Goal: Transaction & Acquisition: Purchase product/service

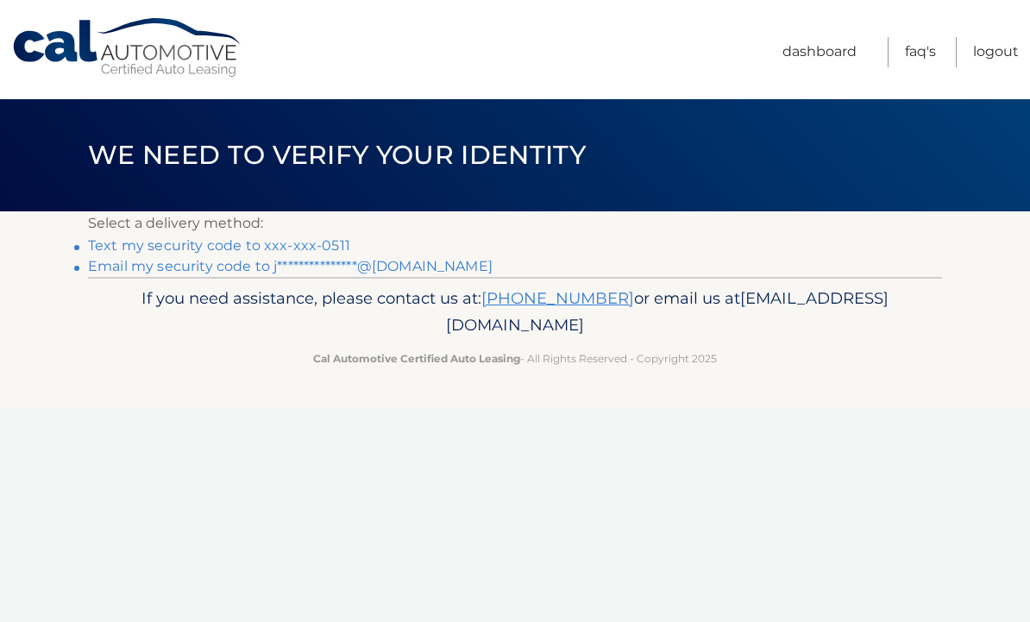
scroll to position [1, 0]
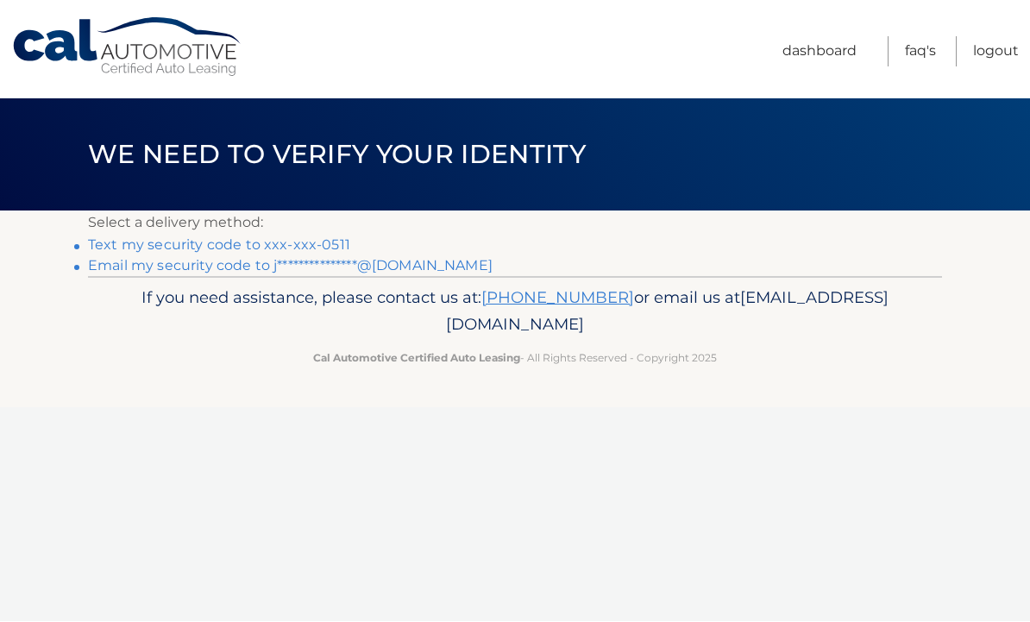
click at [332, 242] on link "Text my security code to xxx-xxx-0511" at bounding box center [219, 245] width 262 height 16
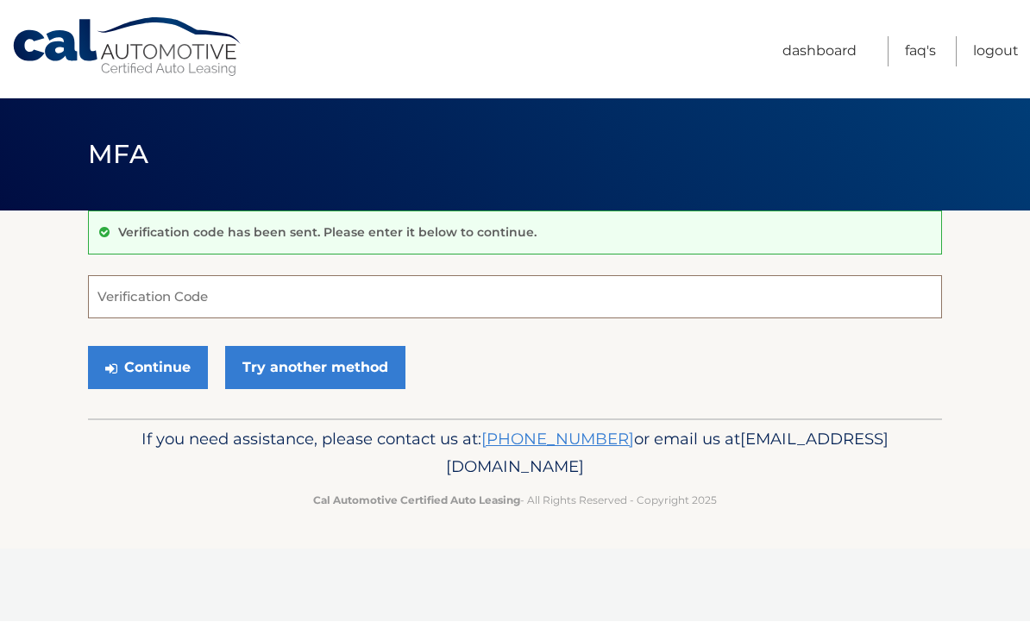
click at [546, 298] on input "Verification Code" at bounding box center [515, 297] width 854 height 43
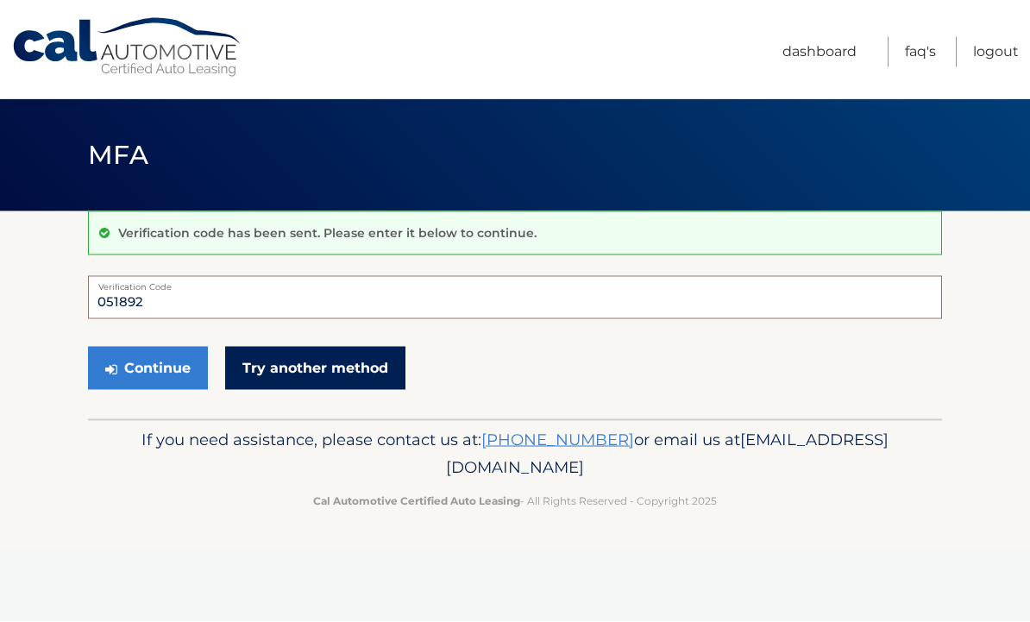
type input "051892"
click at [346, 357] on link "Try another method" at bounding box center [315, 368] width 180 height 43
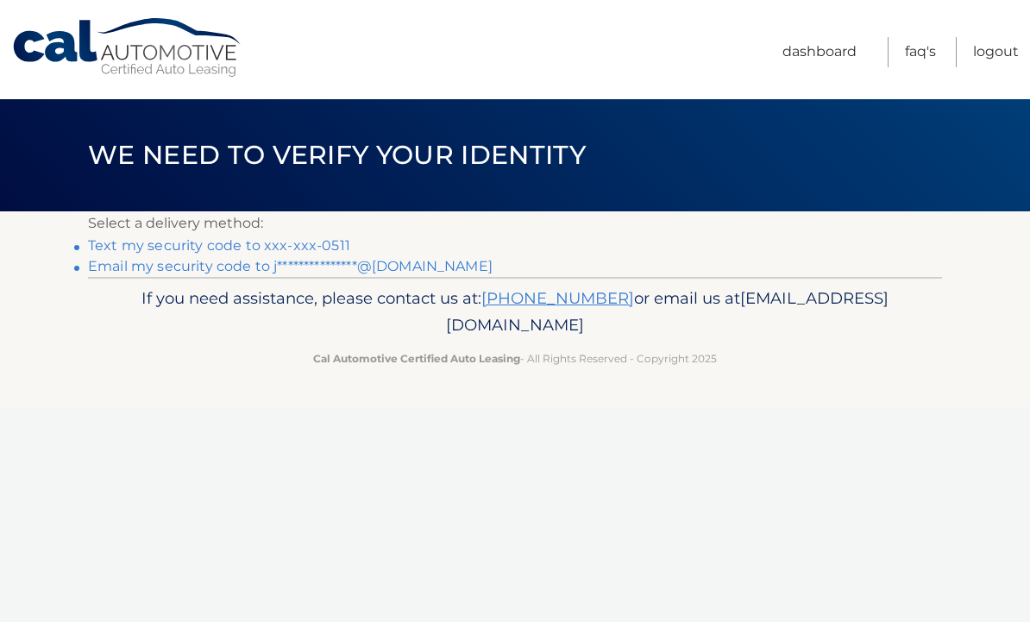
click at [292, 258] on link "**********" at bounding box center [290, 266] width 405 height 16
click at [305, 246] on link "Text my security code to xxx-xxx-0511" at bounding box center [219, 245] width 262 height 16
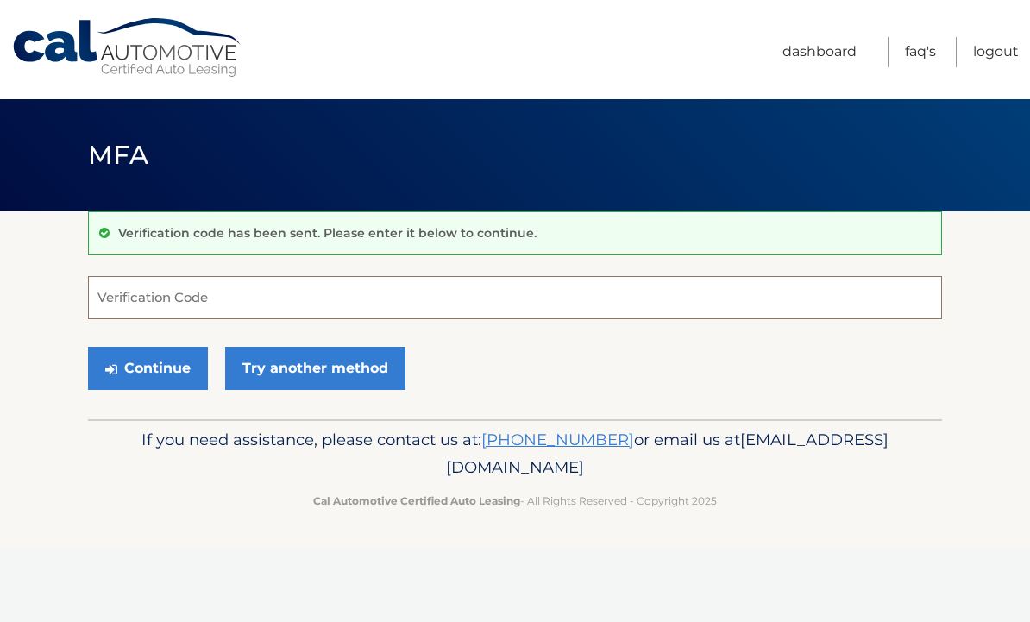
click at [331, 315] on input "Verification Code" at bounding box center [515, 297] width 854 height 43
type input "341639"
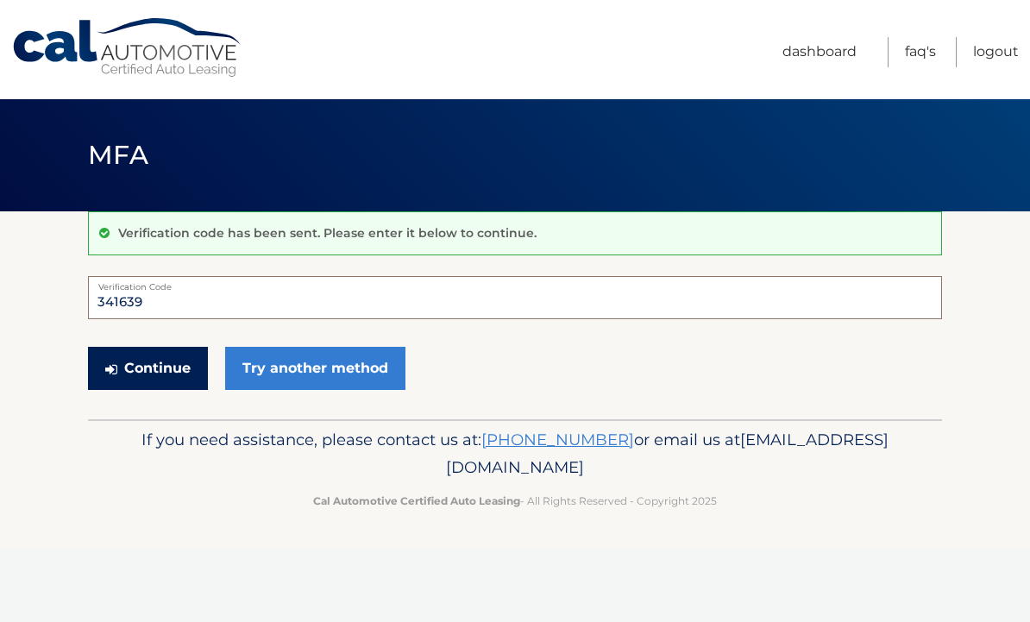
click at [171, 366] on button "Continue" at bounding box center [148, 368] width 120 height 43
click at [165, 363] on button "Continue" at bounding box center [148, 368] width 120 height 43
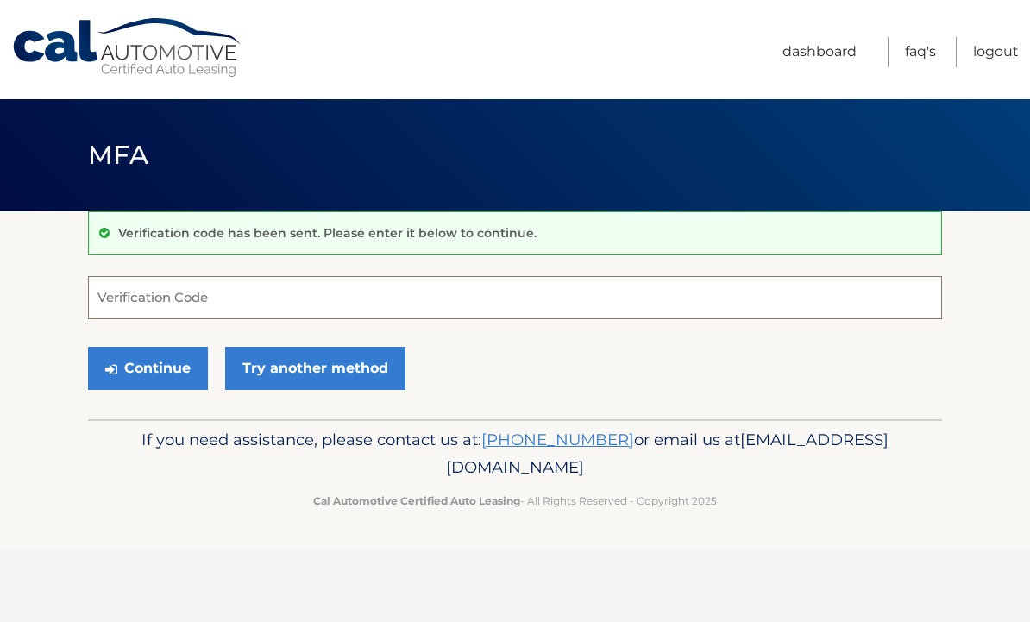
click at [453, 299] on input "Verification Code" at bounding box center [515, 297] width 854 height 43
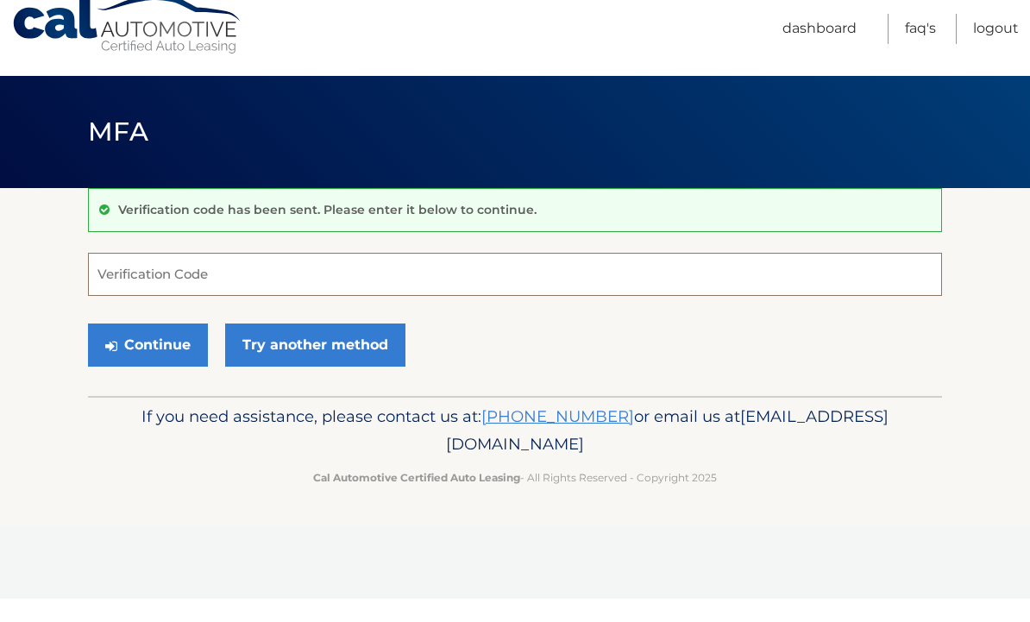
click at [437, 284] on input "Verification Code" at bounding box center [515, 297] width 854 height 43
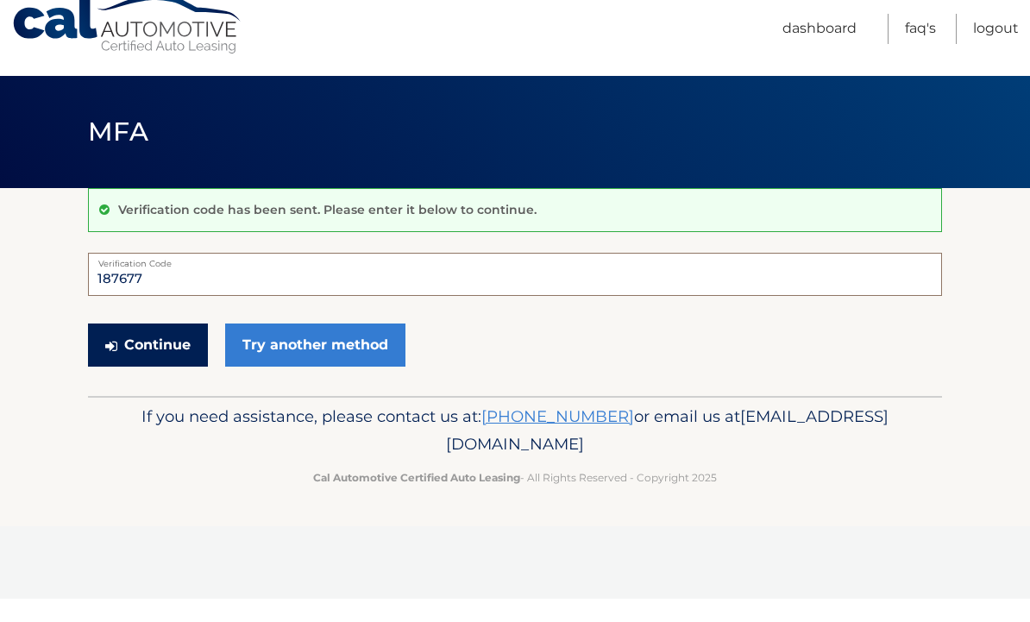
type input "187677"
click at [148, 347] on button "Continue" at bounding box center [148, 368] width 120 height 43
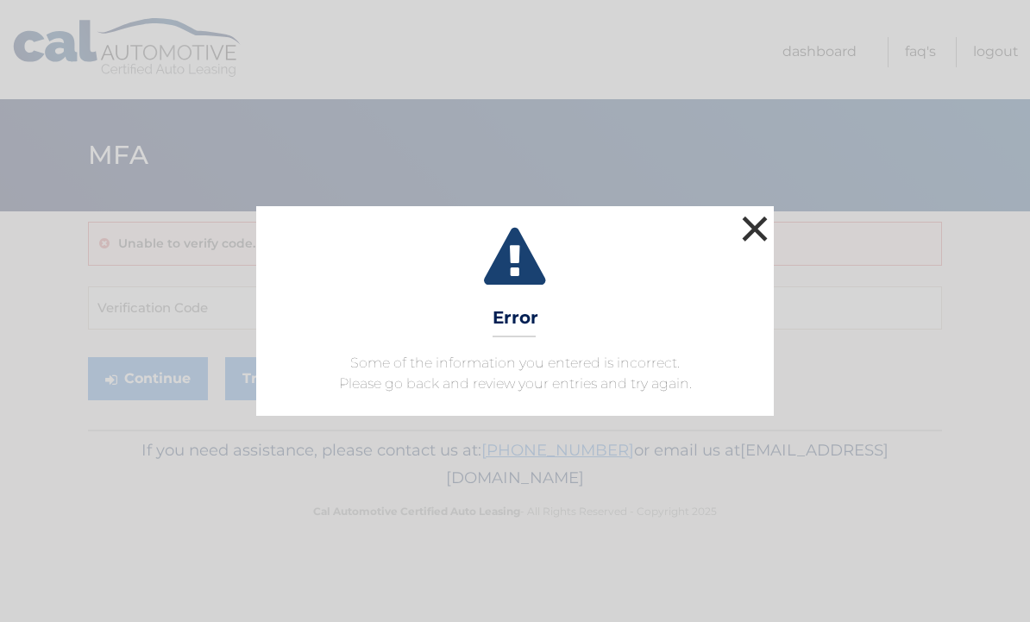
click at [747, 242] on button "×" at bounding box center [755, 228] width 35 height 35
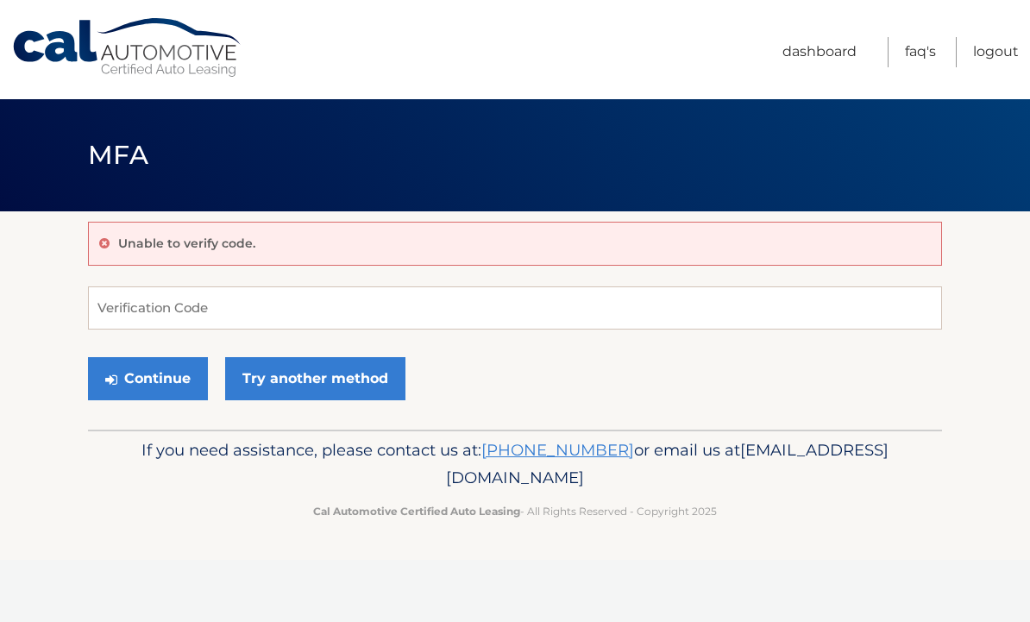
click at [431, 411] on div "Unable to verify code. Verification Code Continue Try another method" at bounding box center [515, 320] width 854 height 218
click at [463, 409] on div "Unable to verify code. Verification Code Continue Try another method" at bounding box center [515, 320] width 854 height 218
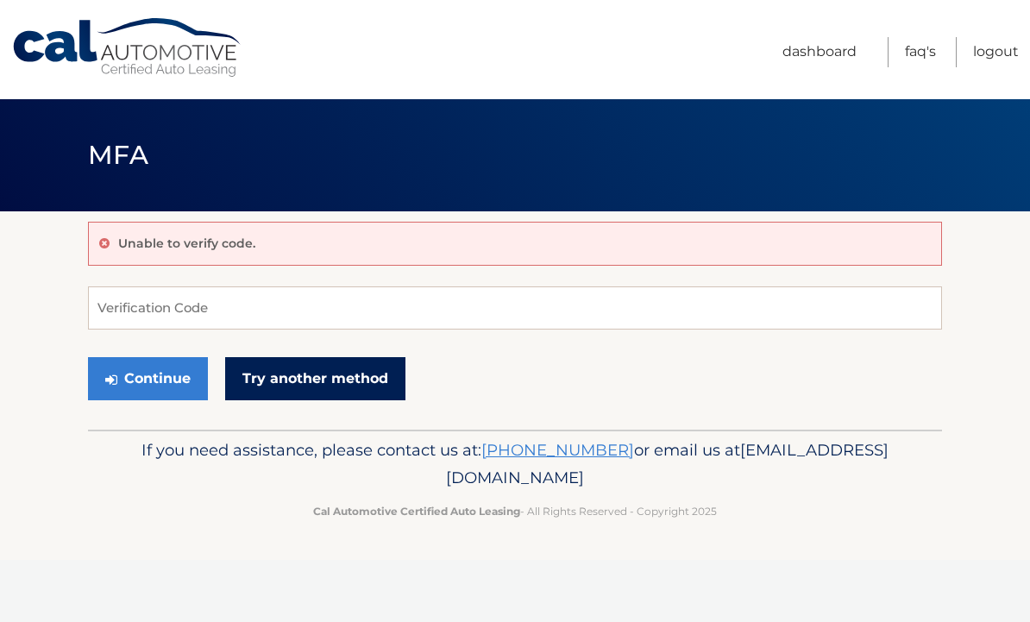
click at [334, 383] on link "Try another method" at bounding box center [315, 378] width 180 height 43
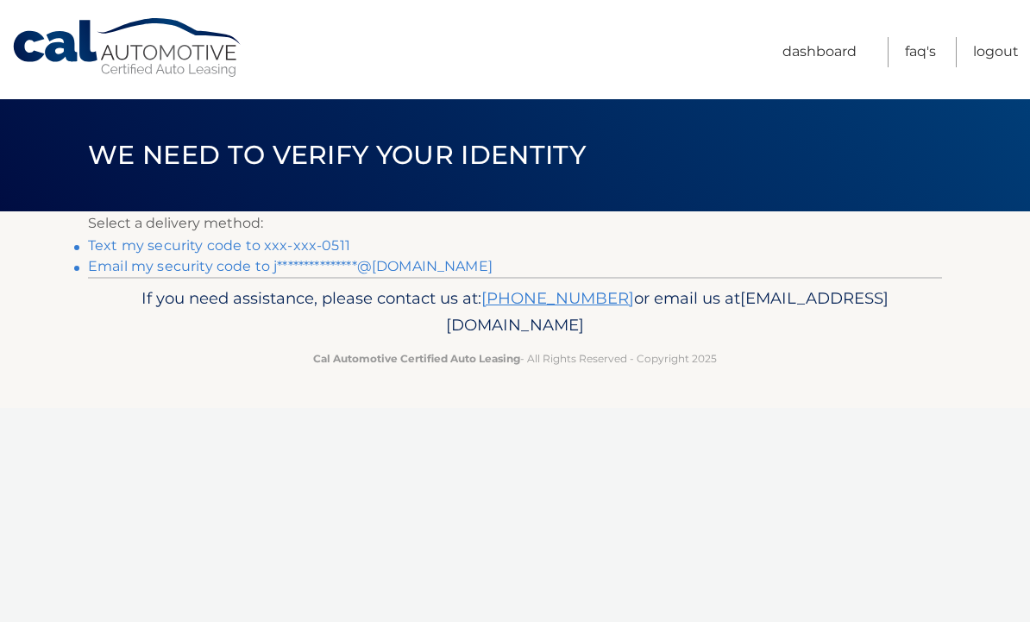
click at [343, 246] on link "Text my security code to xxx-xxx-0511" at bounding box center [219, 245] width 262 height 16
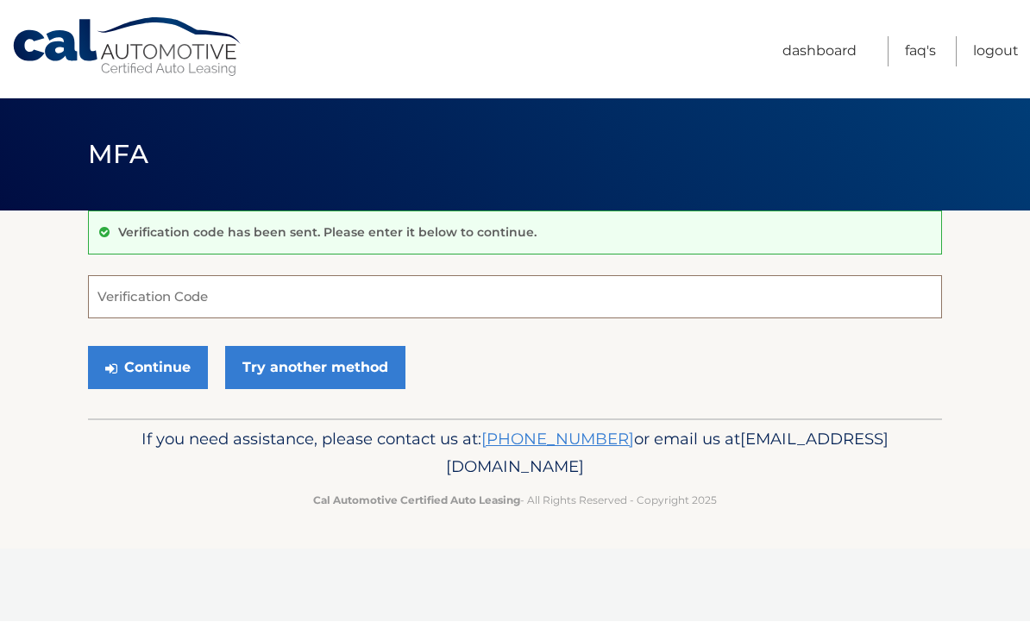
click at [351, 305] on input "Verification Code" at bounding box center [515, 297] width 854 height 43
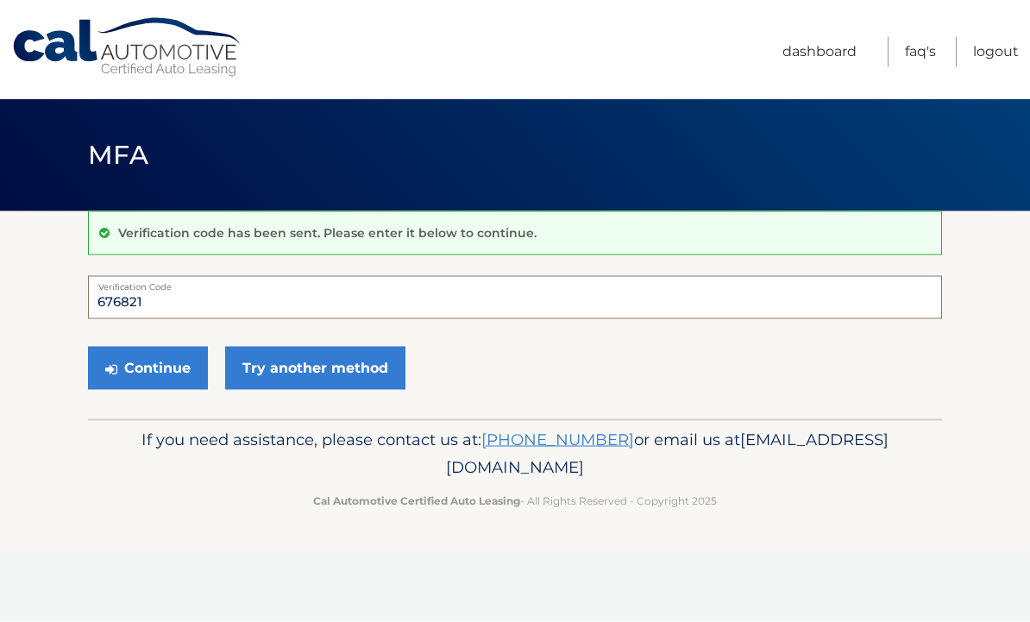
type input "676821"
click at [161, 369] on button "Continue" at bounding box center [148, 368] width 120 height 43
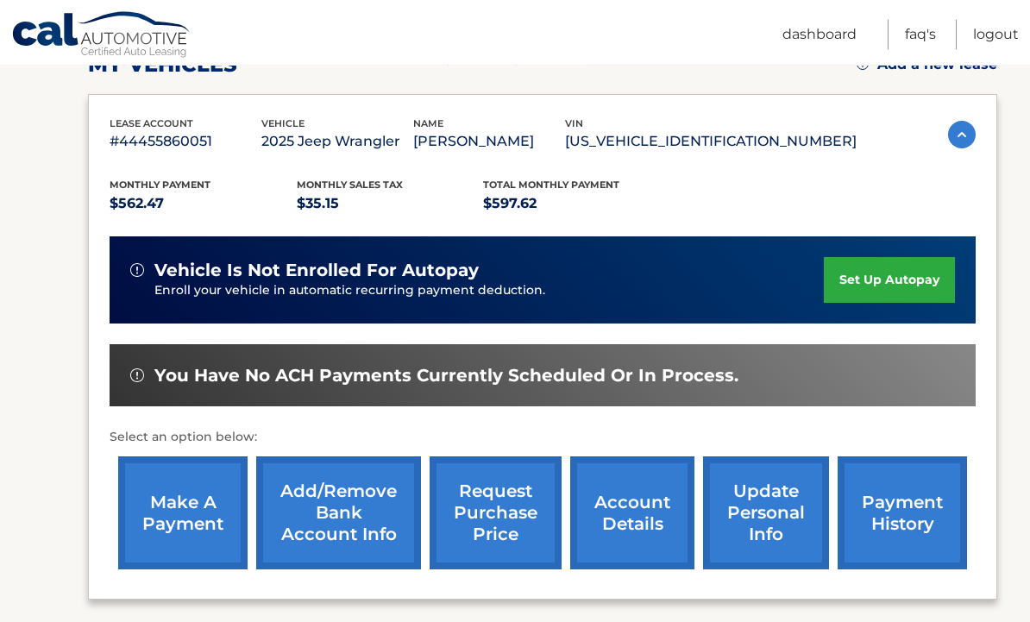
scroll to position [299, 0]
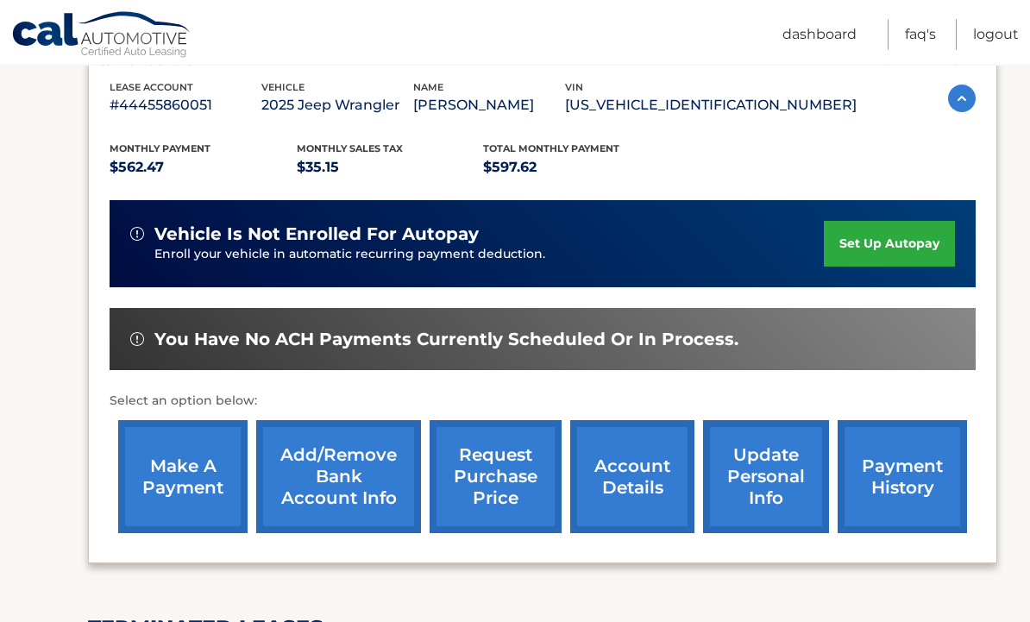
click at [190, 493] on link "make a payment" at bounding box center [182, 477] width 129 height 113
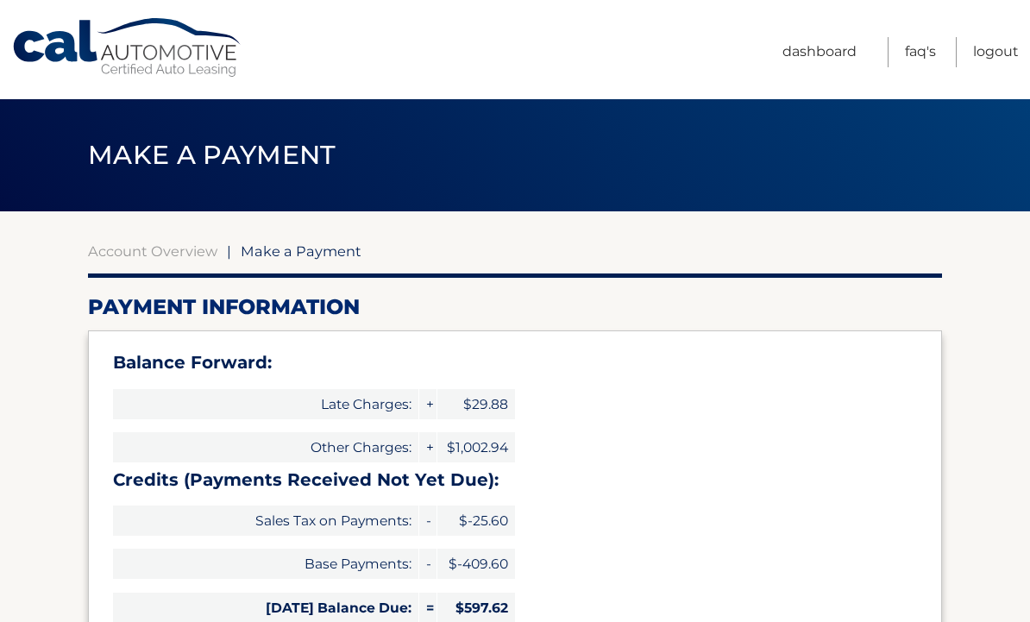
select select "NDFlN2M4ZTAtNzM2ZS00MjhhLTgwZDMtZDRmOTg4MjBmYzE1"
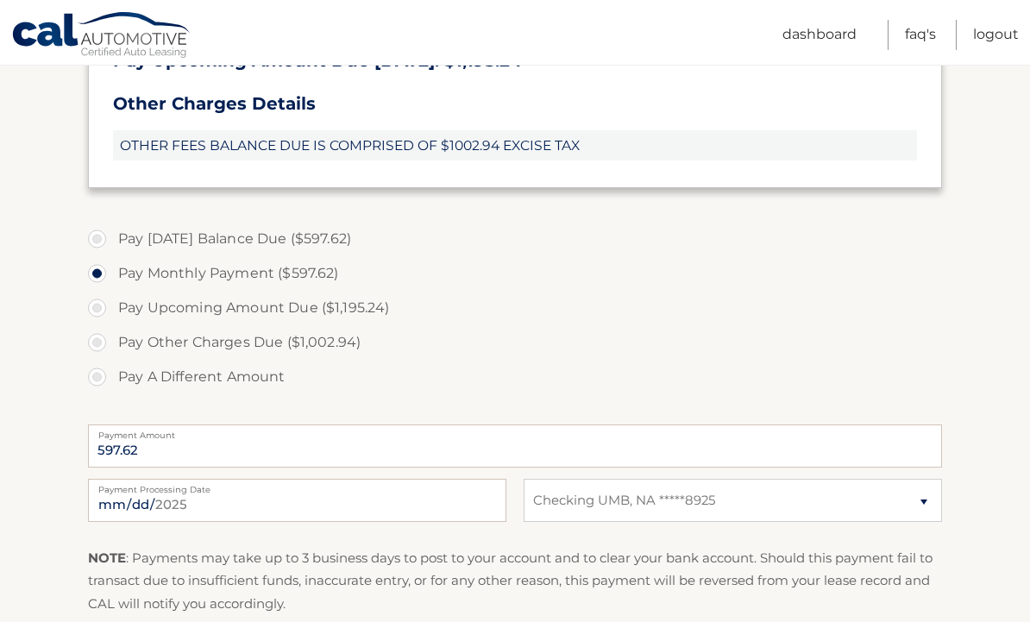
scroll to position [717, 0]
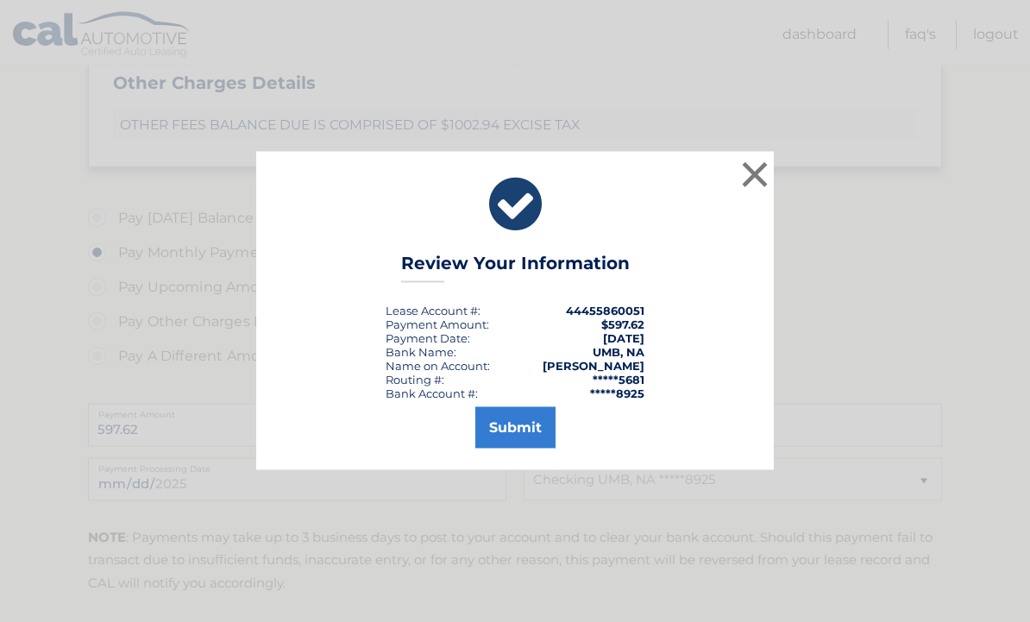
scroll to position [718, 0]
click at [537, 447] on button "Submit" at bounding box center [515, 427] width 80 height 41
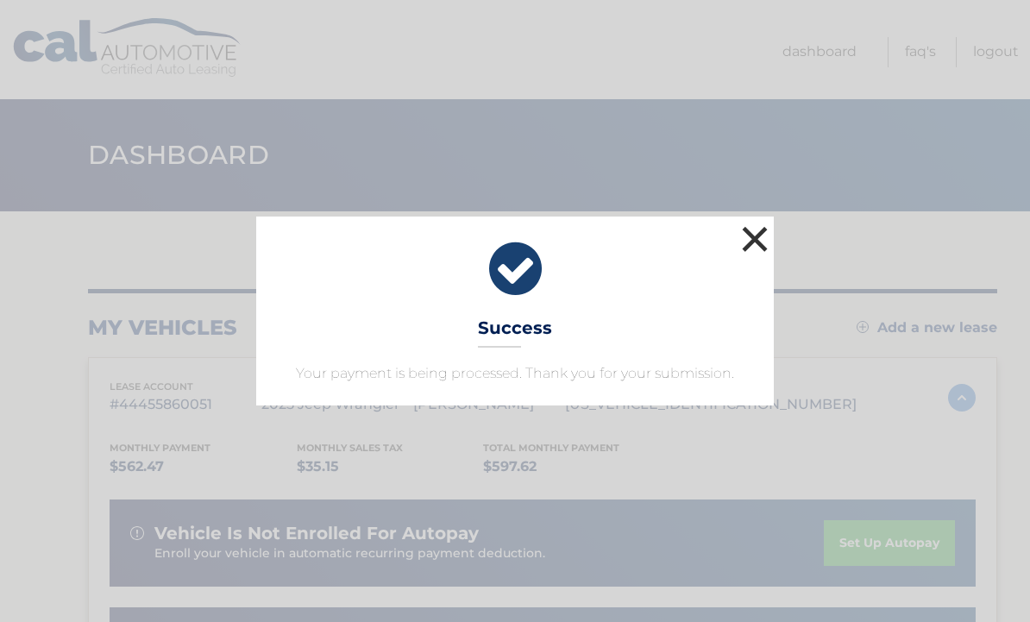
click at [771, 240] on button "×" at bounding box center [755, 239] width 35 height 35
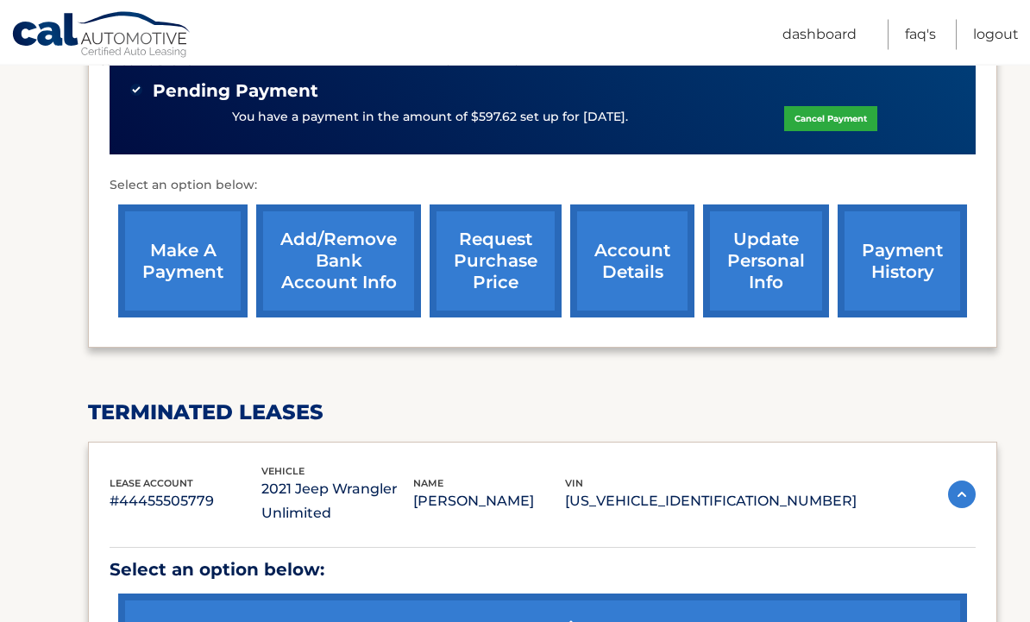
scroll to position [549, 0]
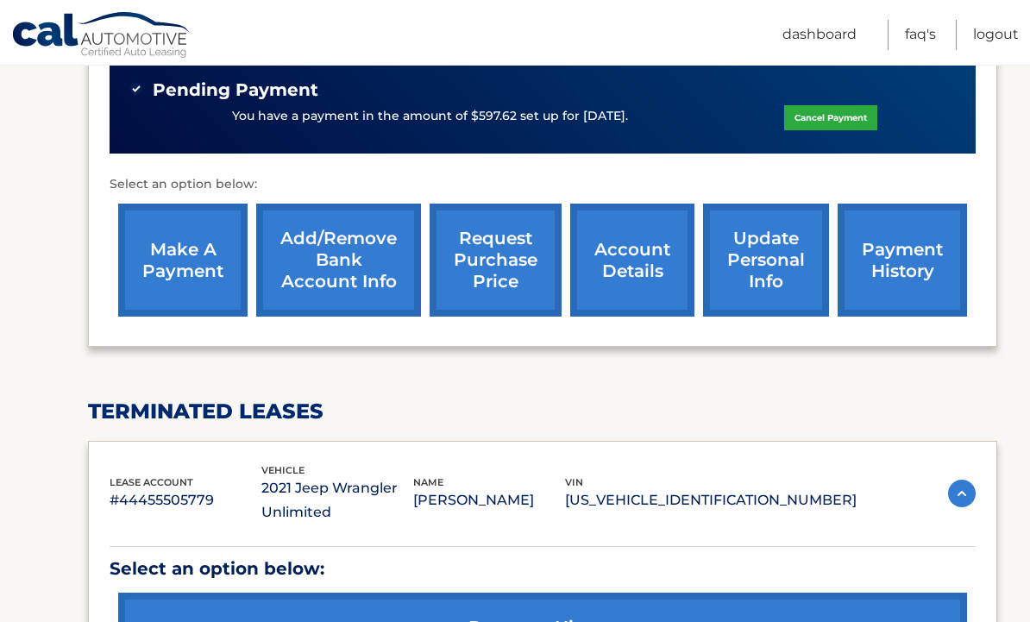
click at [186, 266] on link "make a payment" at bounding box center [182, 260] width 129 height 113
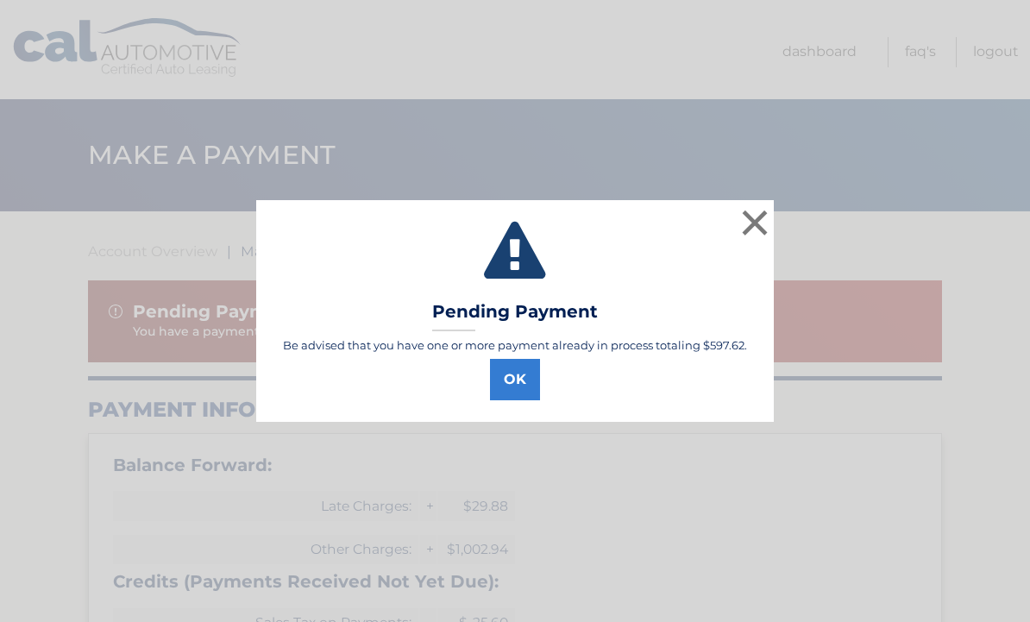
select select "NDFlN2M4ZTAtNzM2ZS00MjhhLTgwZDMtZDRmOTg4MjBmYzE1"
click at [531, 388] on button "OK" at bounding box center [515, 379] width 50 height 41
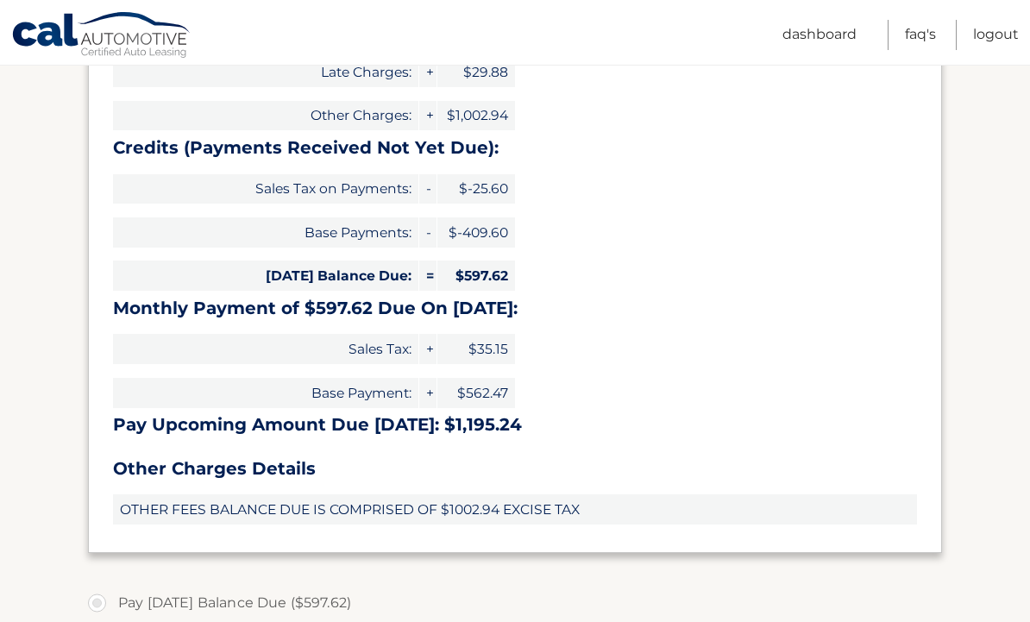
scroll to position [441, 0]
